Goal: Information Seeking & Learning: Check status

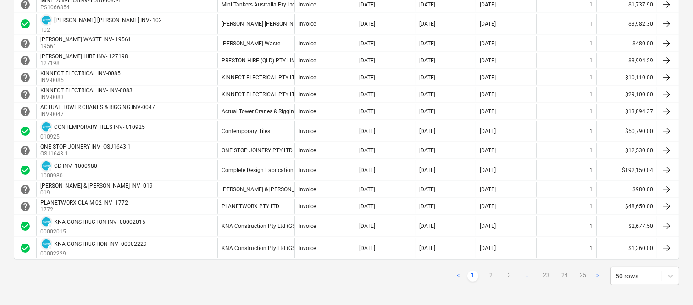
scroll to position [815, 0]
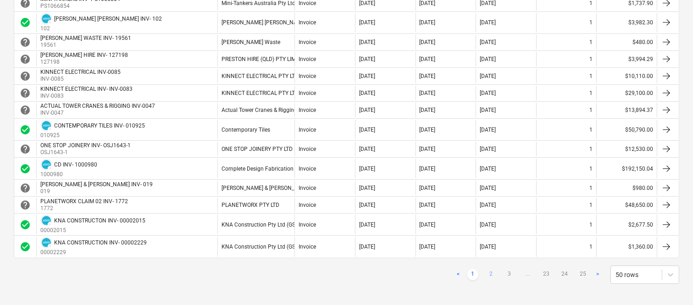
click at [491, 276] on link "2" at bounding box center [490, 274] width 11 height 11
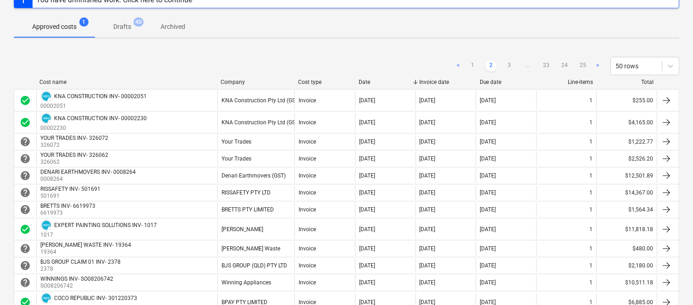
scroll to position [63, 0]
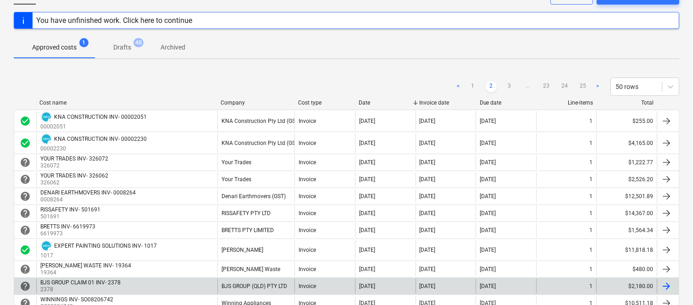
click at [474, 293] on div "[DATE]" at bounding box center [445, 286] width 61 height 15
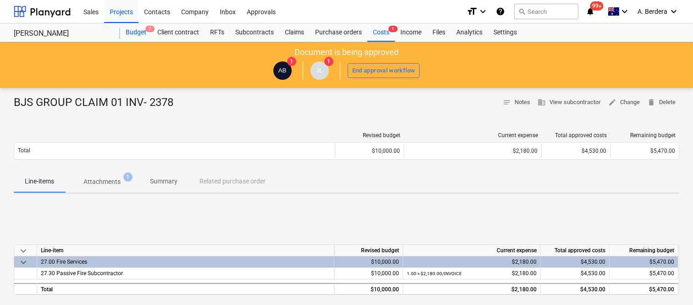
click at [134, 33] on div "Budget 7" at bounding box center [136, 32] width 32 height 18
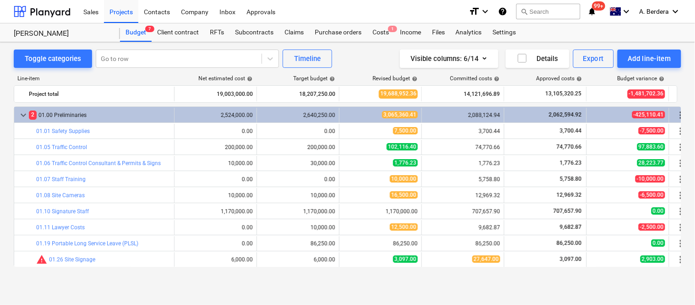
click at [682, 219] on div "Toggle categories Go to row Timeline Visible columns : 6/14 Details Export Add …" at bounding box center [347, 163] width 695 height 243
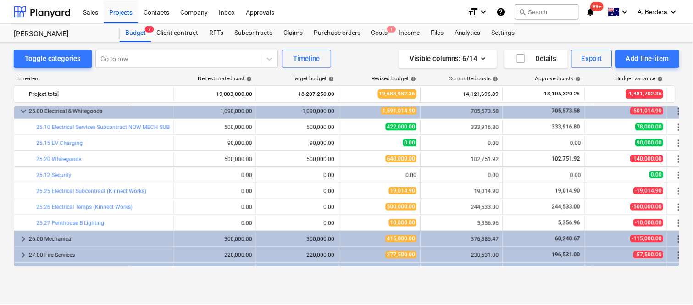
scroll to position [2166, 0]
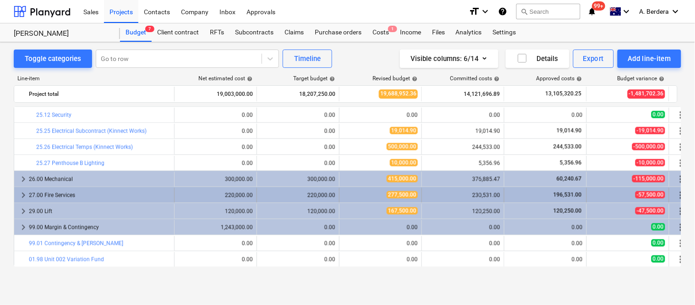
click at [143, 198] on div "27.00 Fire Services" at bounding box center [100, 195] width 142 height 15
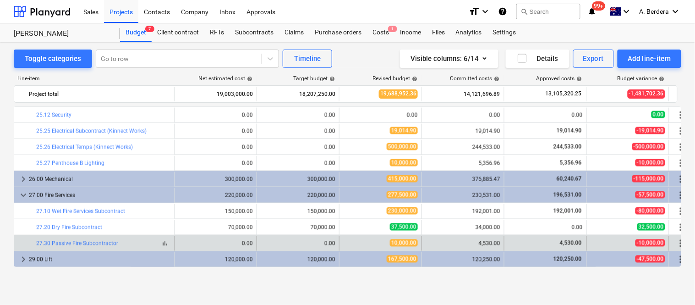
click at [167, 243] on span "bar_chart" at bounding box center [164, 243] width 7 height 7
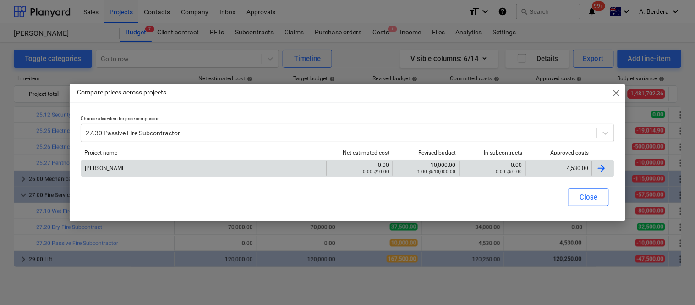
click at [553, 169] on div "4,530.00" at bounding box center [559, 168] width 59 height 6
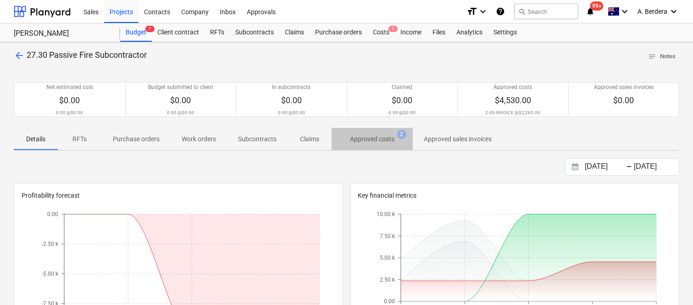
click at [365, 137] on p "Approved costs" at bounding box center [372, 139] width 44 height 10
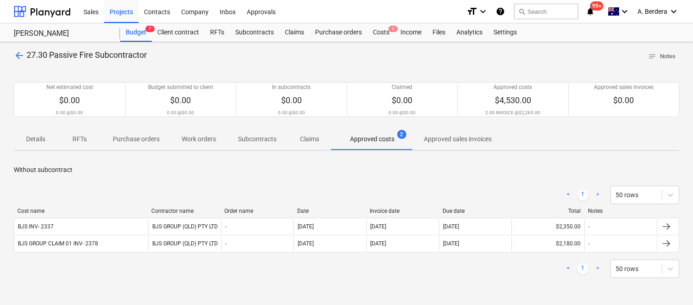
drag, startPoint x: 92, startPoint y: 211, endPoint x: 146, endPoint y: 212, distance: 53.6
click at [146, 212] on div at bounding box center [147, 211] width 17 height 6
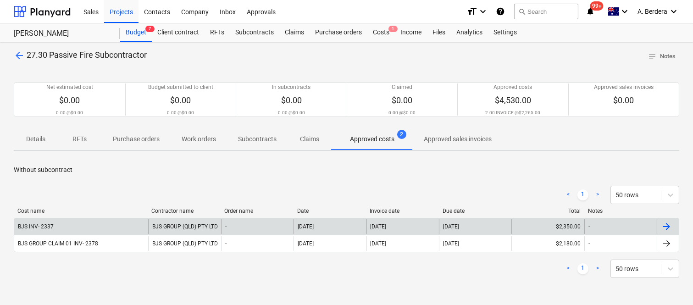
click at [127, 227] on div "BJS INV- 2337" at bounding box center [81, 226] width 134 height 15
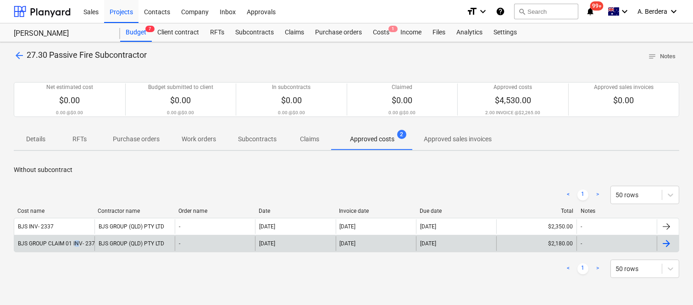
click at [76, 245] on div "BJS GROUP CLAIM 01 INV- 2378" at bounding box center [58, 243] width 80 height 6
